Goal: Information Seeking & Learning: Learn about a topic

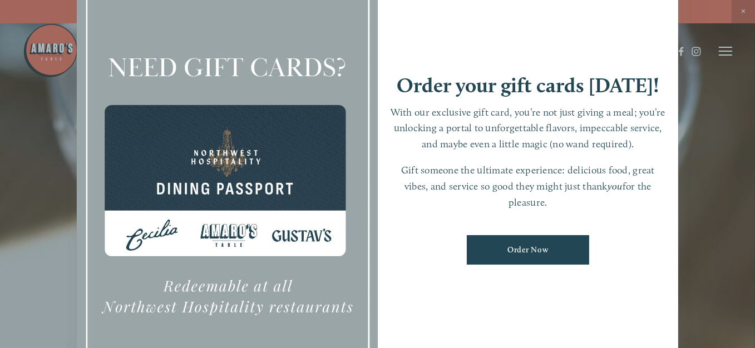
click at [723, 116] on div at bounding box center [377, 174] width 755 height 348
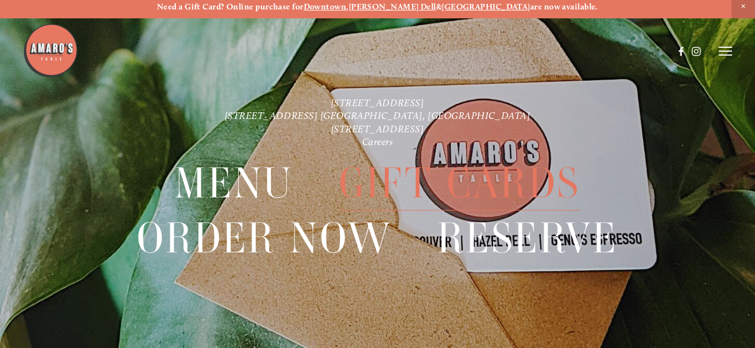
scroll to position [23, 0]
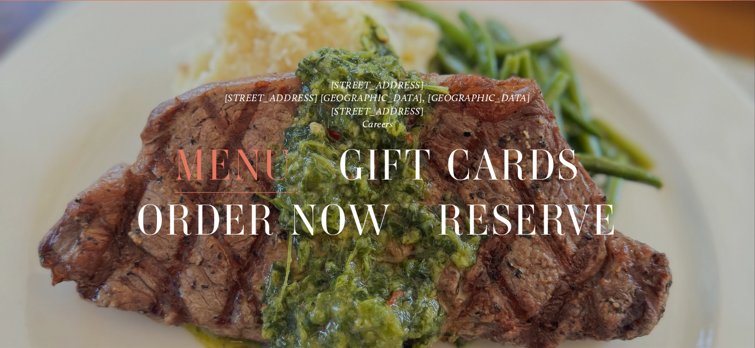
click at [234, 168] on span "Menu" at bounding box center [234, 165] width 118 height 55
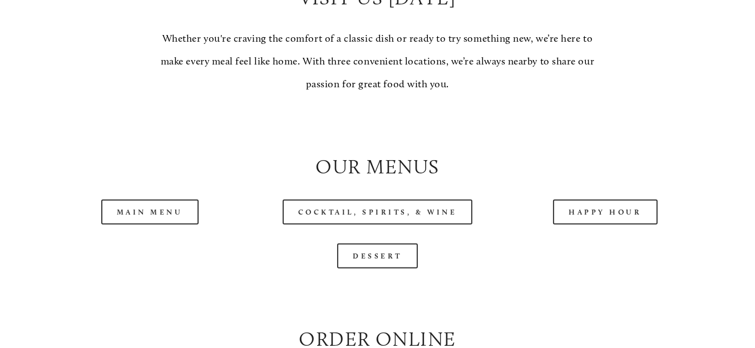
scroll to position [1113, 0]
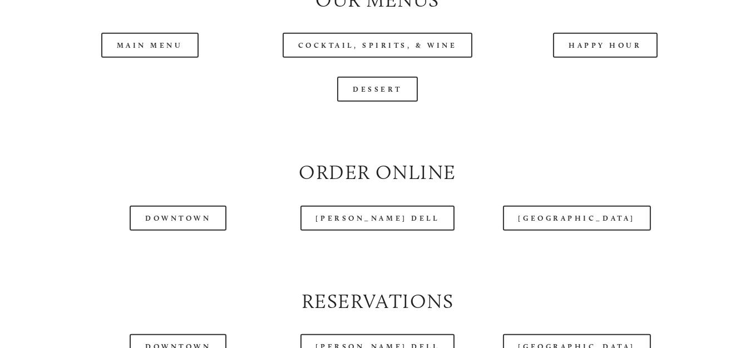
click at [615, 75] on header "Menu Order Now Visit Gallery 0" at bounding box center [378, 23] width 710 height 102
click at [593, 75] on header "Menu Order Now Visit Gallery 0" at bounding box center [378, 23] width 710 height 102
click at [589, 74] on header "Menu Order Now Visit Gallery 0" at bounding box center [378, 23] width 710 height 102
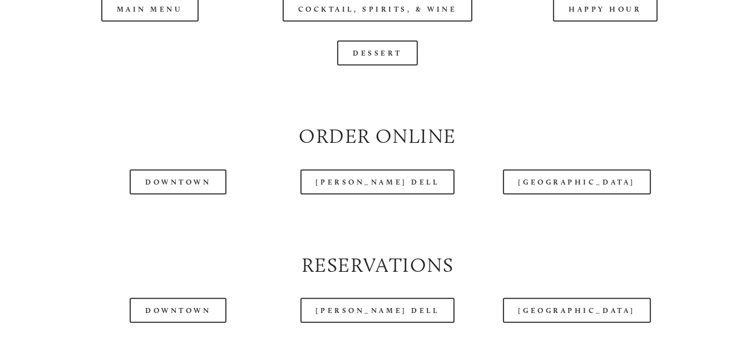
scroll to position [1224, 0]
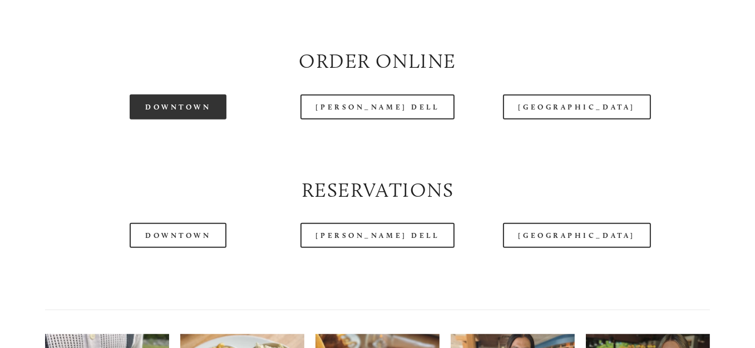
click at [182, 120] on link "Downtown" at bounding box center [178, 107] width 97 height 25
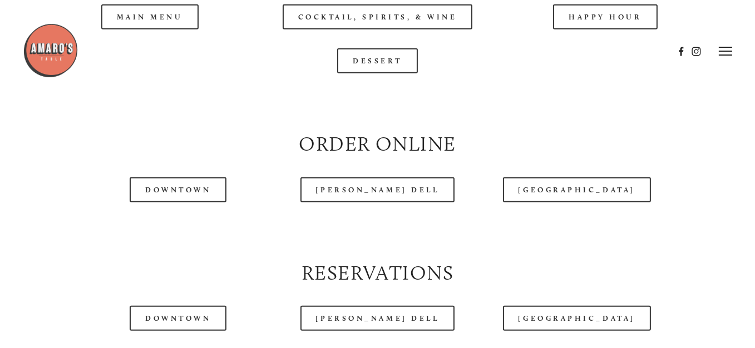
scroll to position [1001, 0]
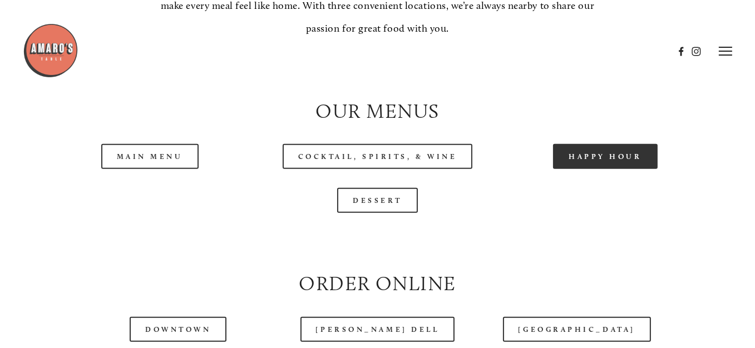
click at [580, 169] on link "Happy Hour" at bounding box center [605, 156] width 105 height 25
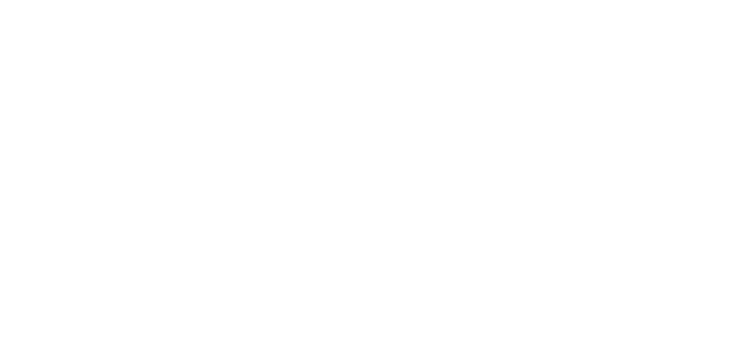
scroll to position [23, 0]
